Goal: Transaction & Acquisition: Download file/media

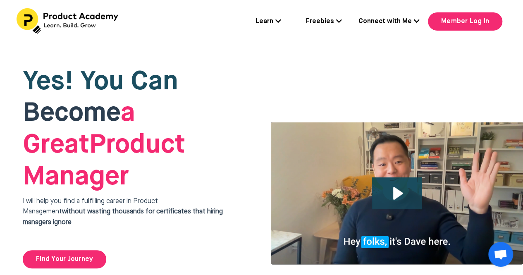
click at [310, 22] on link "Freebies" at bounding box center [324, 22] width 36 height 11
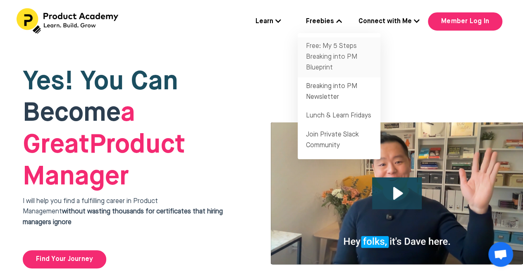
click at [321, 57] on link "Free: My 5 Steps Breaking into PM Blueprint" at bounding box center [339, 57] width 83 height 40
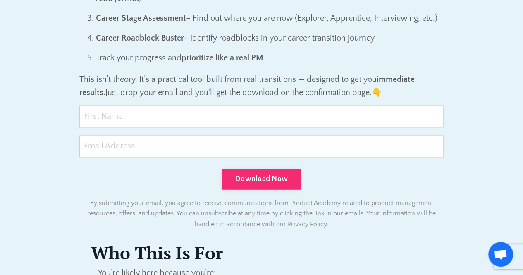
scroll to position [631, 0]
click at [211, 123] on input "text" at bounding box center [261, 116] width 364 height 22
type input "Supriya"
type input "gsupriya@hotmail.com"
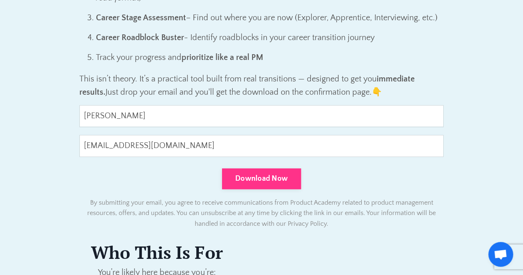
click at [287, 170] on button "Download Now" at bounding box center [261, 178] width 79 height 21
type input "0cAFcWeA4H6QvD-SSqEVQd6_Vyl43wI5mkrXj_rqYO5R9HviFbfQEpofcDTi9ijb7QE5ZmylZZ2dKPG…"
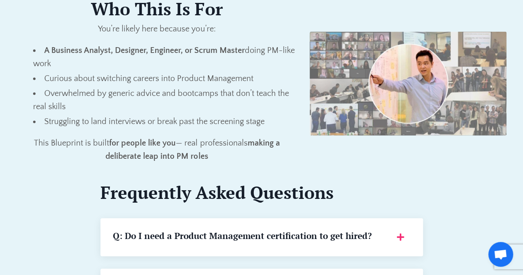
scroll to position [875, 0]
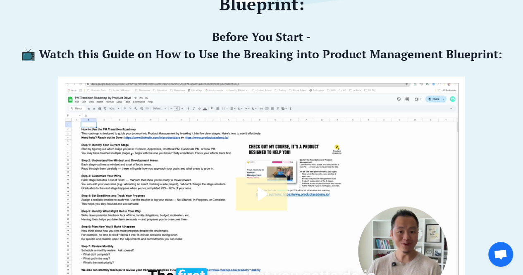
scroll to position [166, 0]
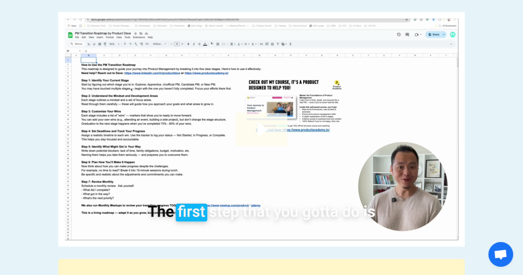
click at [270, 123] on icon "Play Video: file-uploads/sites/127338/video/f25ac88-0c54-0a6c-2800-bb70f1f68118…" at bounding box center [262, 129] width 52 height 33
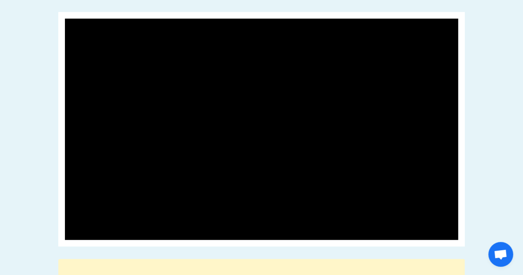
click at [5, 98] on div "Here is Your Breaking Into Product Management Blueprint: Before You Start - 📺 W…" at bounding box center [261, 211] width 523 height 618
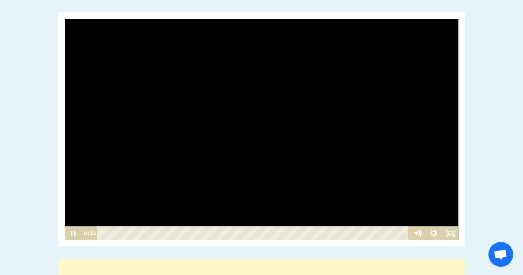
click at [143, 114] on div at bounding box center [261, 129] width 394 height 222
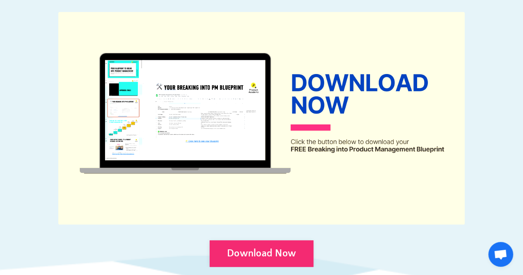
scroll to position [480, 0]
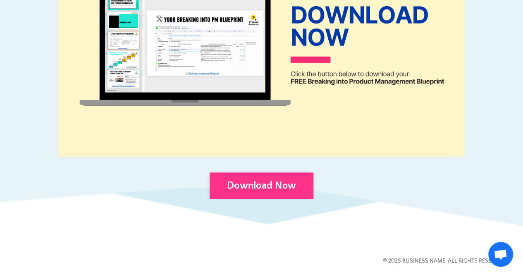
click at [251, 189] on link "Download Now" at bounding box center [262, 185] width 104 height 26
